Goal: Navigation & Orientation: Go to known website

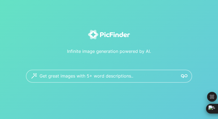
click at [105, 35] on img at bounding box center [109, 35] width 42 height 10
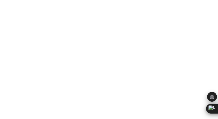
click at [84, 73] on body "×" at bounding box center [109, 59] width 218 height 119
